Goal: Find specific page/section: Find specific page/section

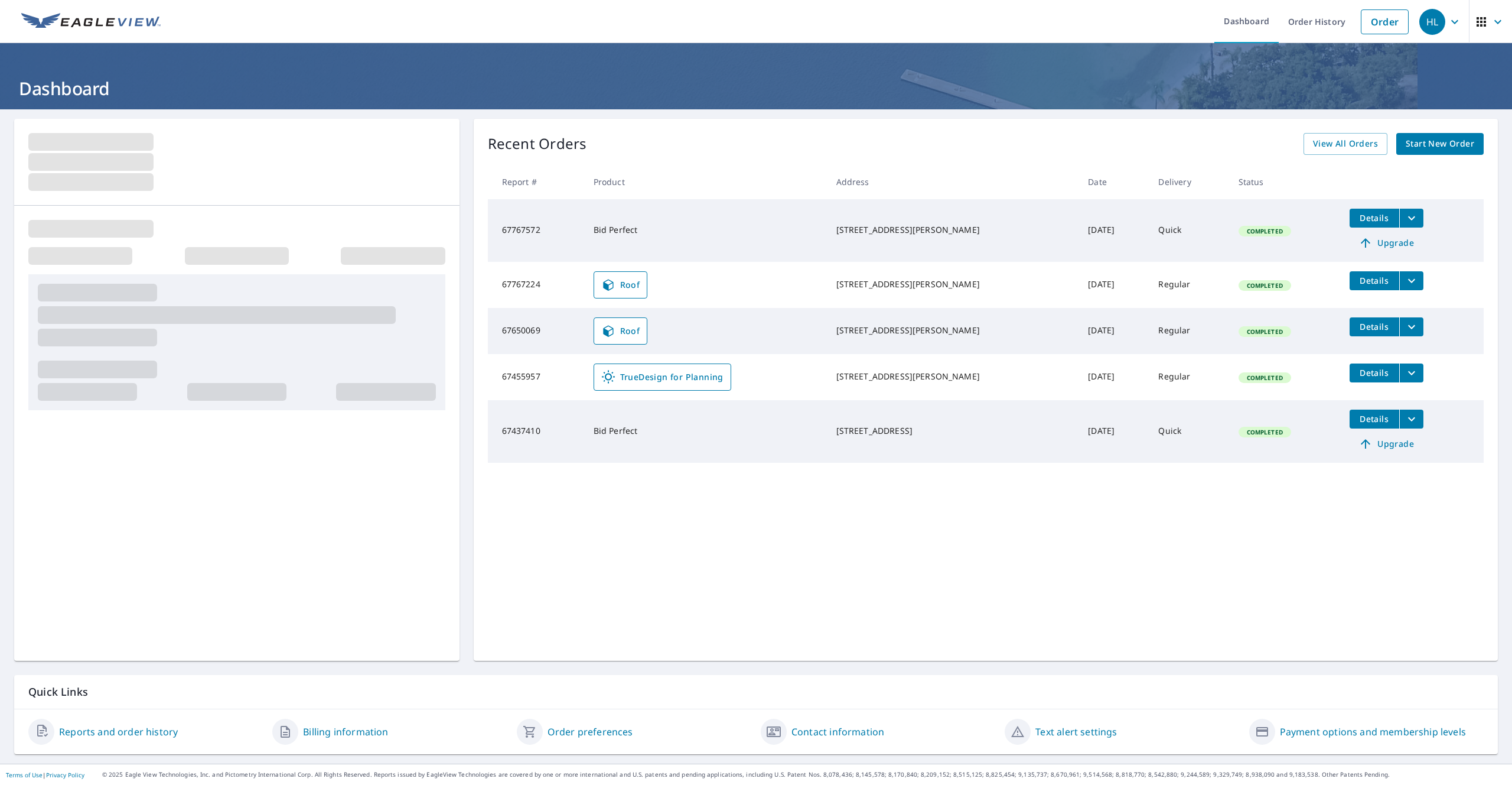
click at [525, 376] on td "67455957" at bounding box center [536, 377] width 96 height 46
copy td "67455957"
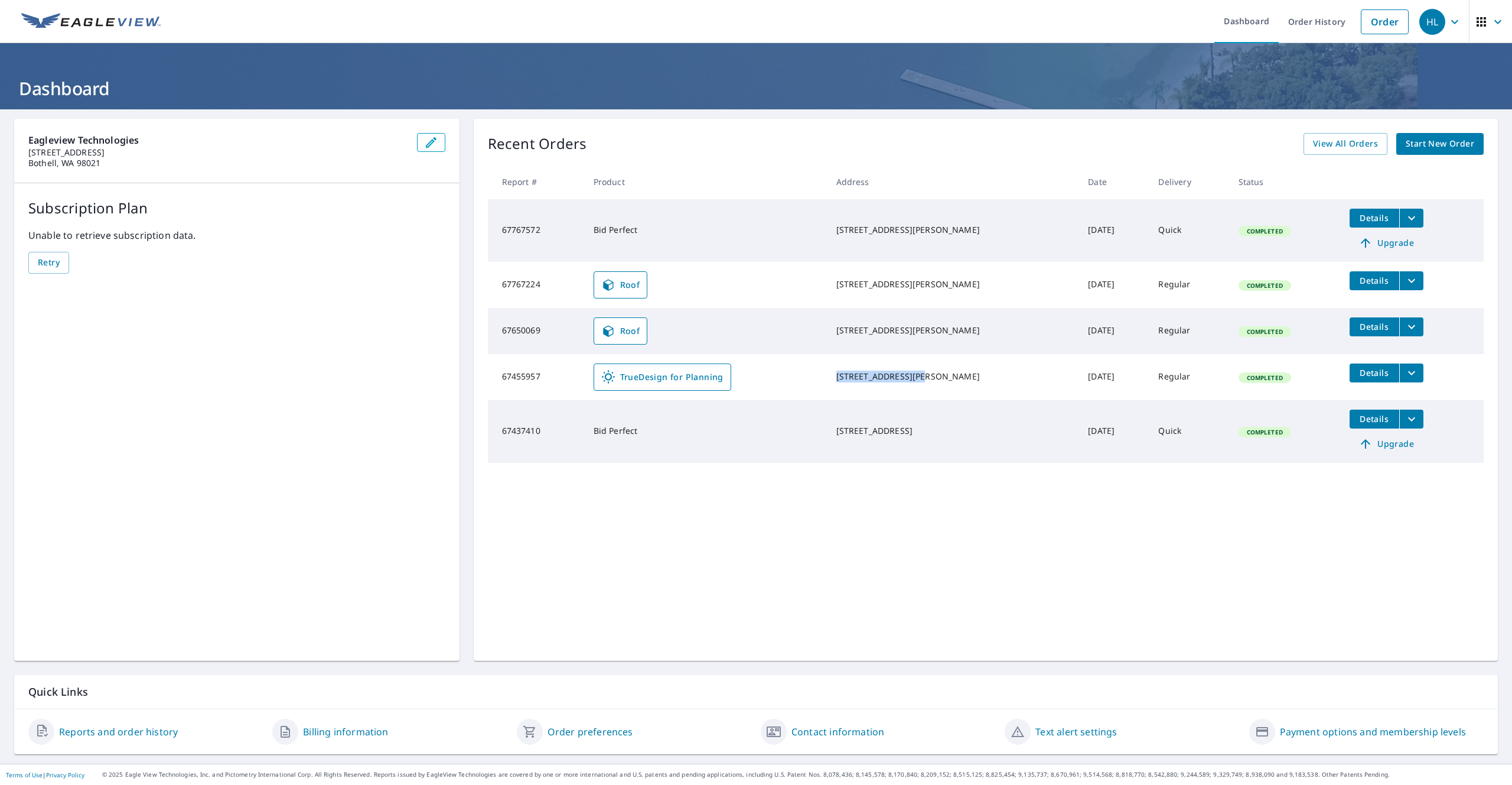
drag, startPoint x: 935, startPoint y: 373, endPoint x: 799, endPoint y: 377, distance: 136.1
click at [799, 377] on tr "67455957 TrueDesign for Planning [STREET_ADDRESS][PERSON_NAME] [DATE] Regular C…" at bounding box center [986, 377] width 996 height 46
click at [526, 377] on td "67455957" at bounding box center [536, 377] width 96 height 46
copy td "67455957"
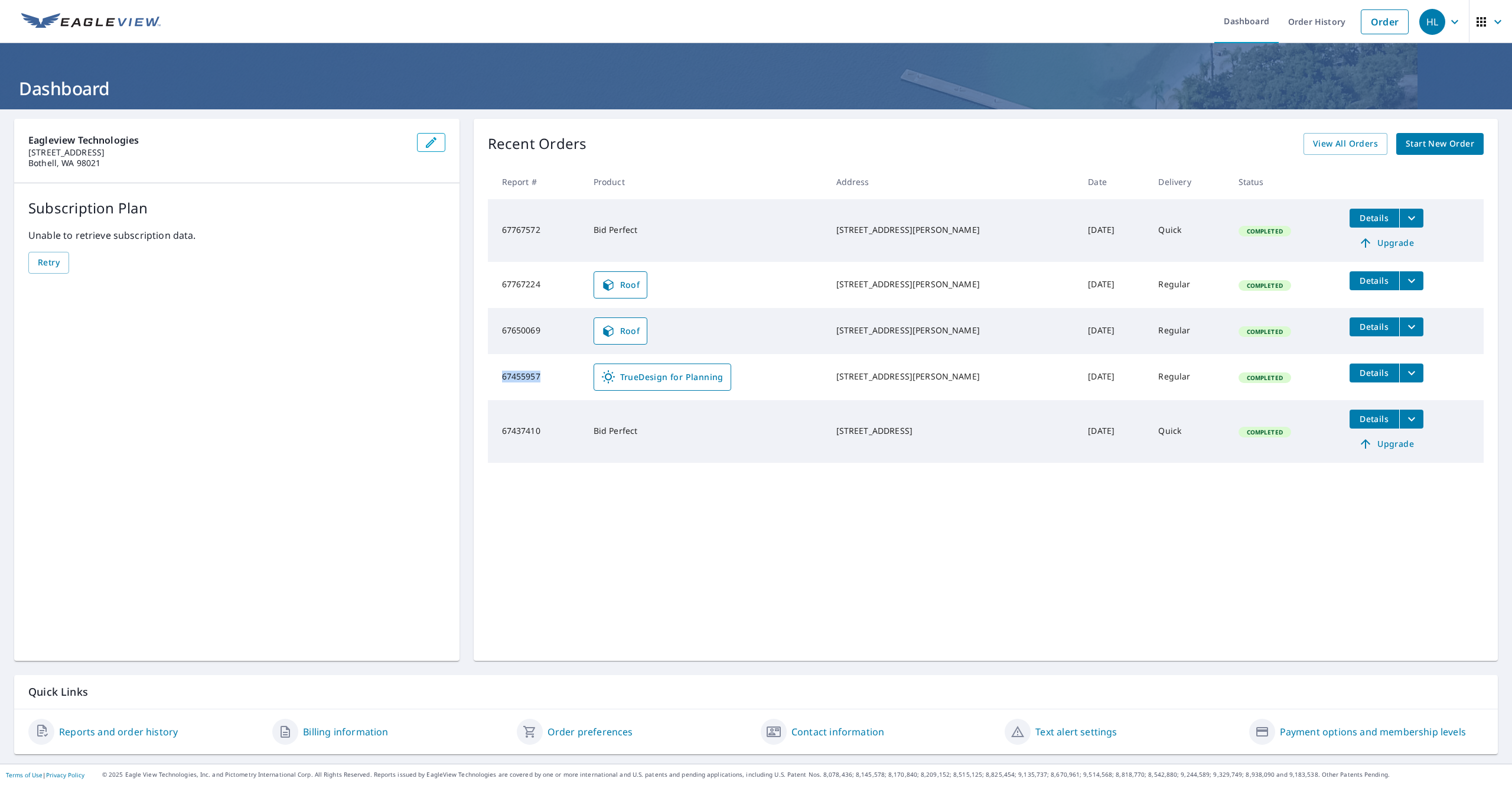
click at [661, 384] on link "TrueDesign for Planning" at bounding box center [662, 377] width 138 height 27
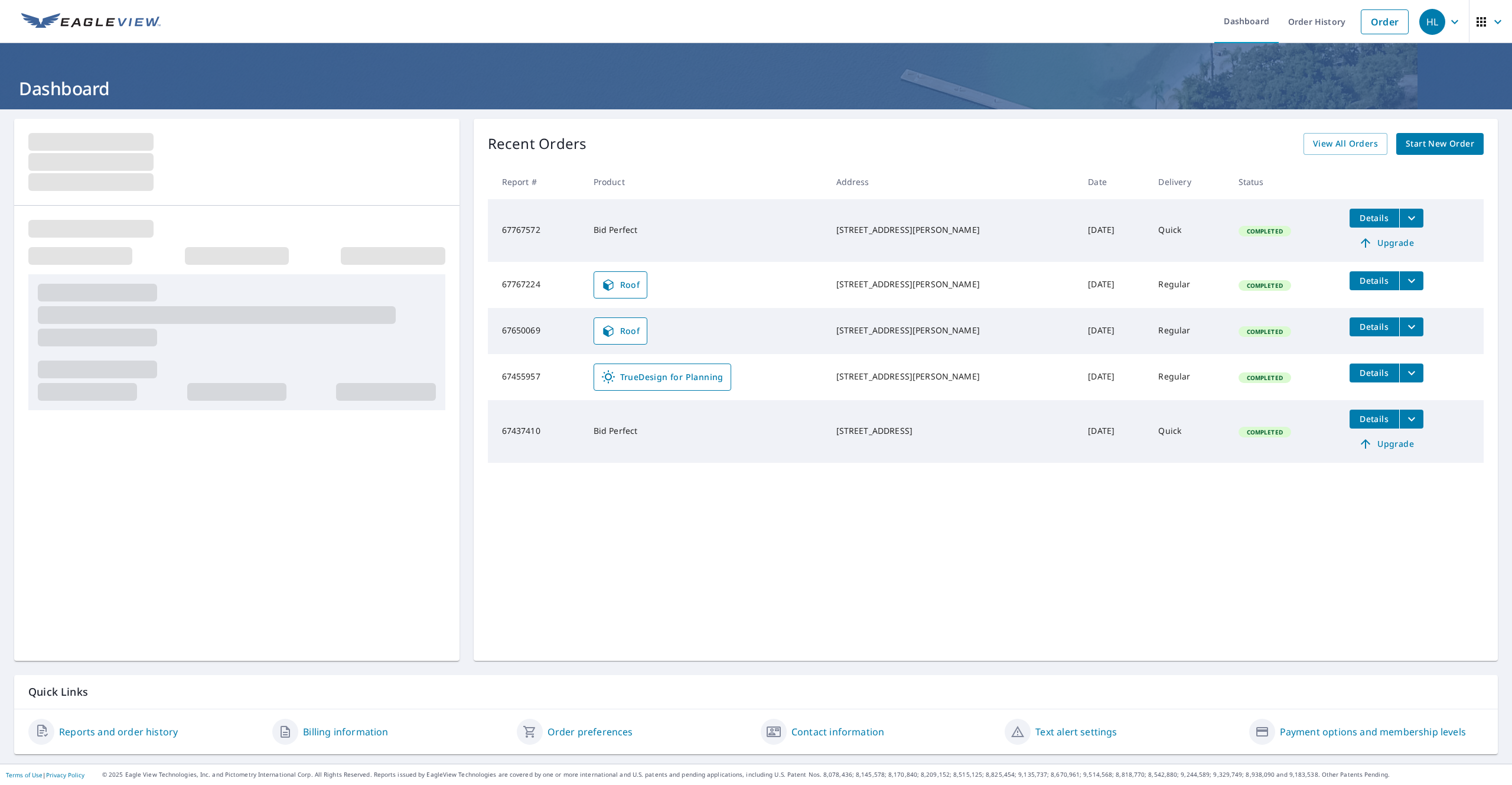
click at [514, 377] on td "67455957" at bounding box center [536, 377] width 96 height 46
copy td "67455957"
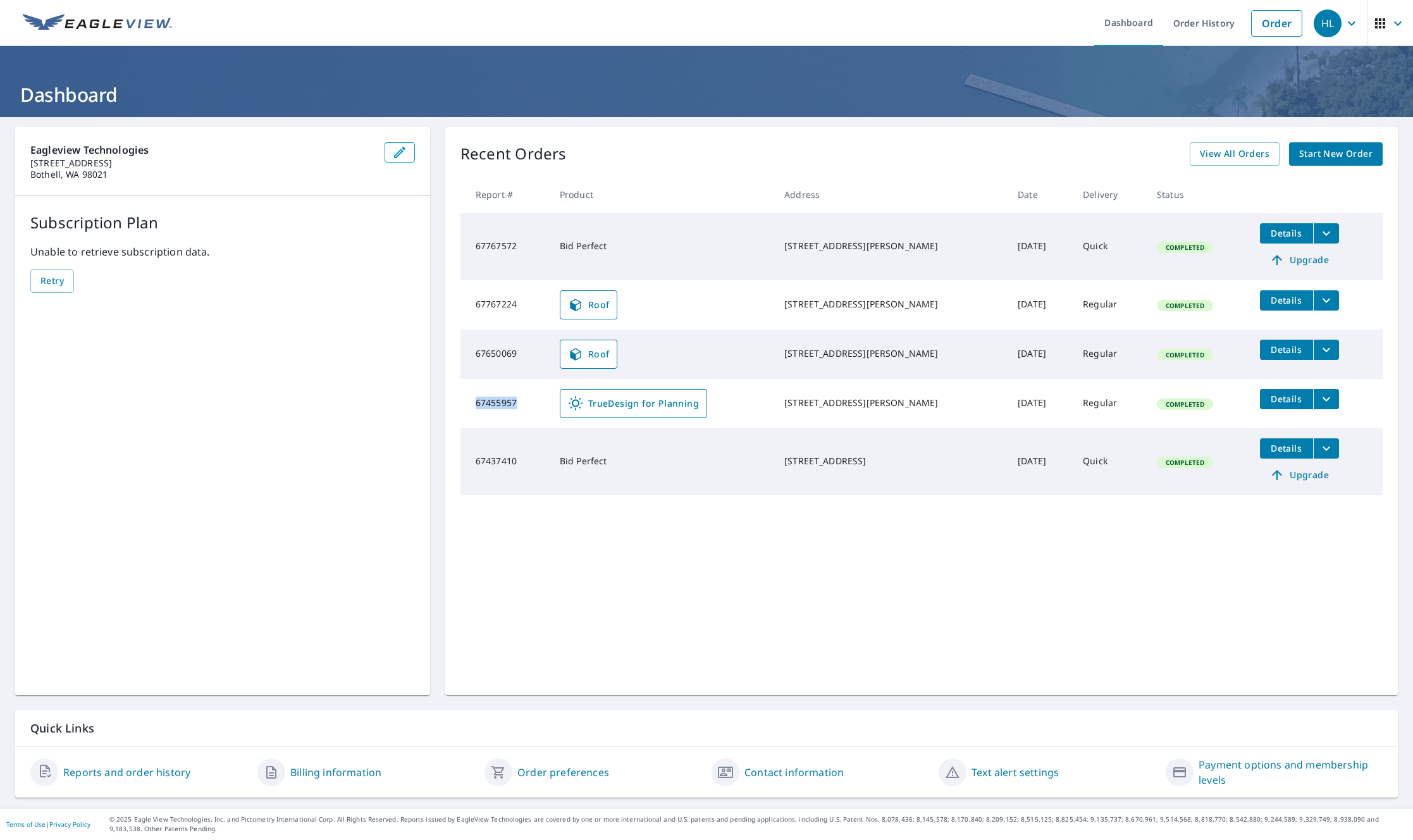
click at [635, 400] on span "TrueDesign for Planning" at bounding box center [634, 403] width 131 height 15
